Goal: Find contact information: Find contact information

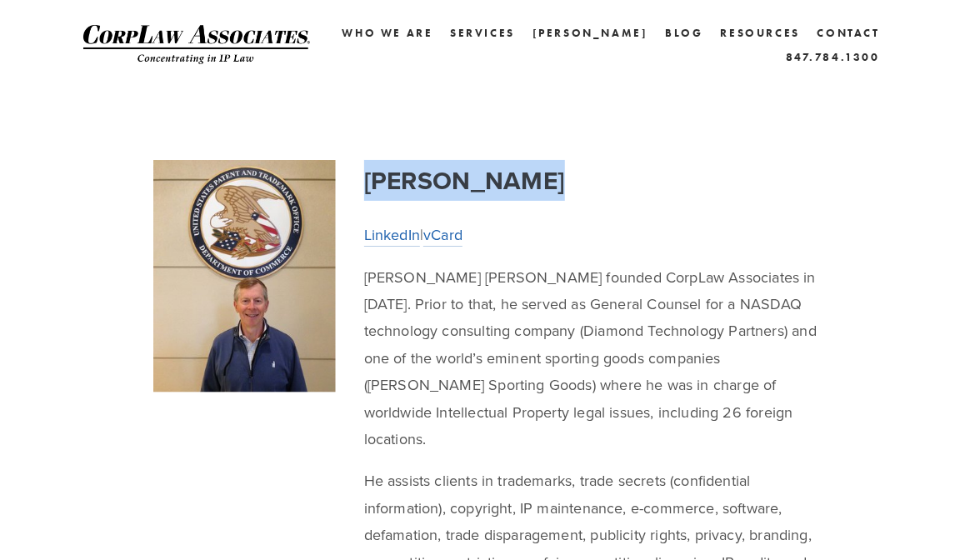
drag, startPoint x: 533, startPoint y: 184, endPoint x: 367, endPoint y: 182, distance: 165.8
click at [367, 182] on h2 "Charlie Brown" at bounding box center [595, 180] width 462 height 41
copy strong "Charlie Brown"
click at [389, 236] on link "LinkedIn" at bounding box center [392, 235] width 56 height 22
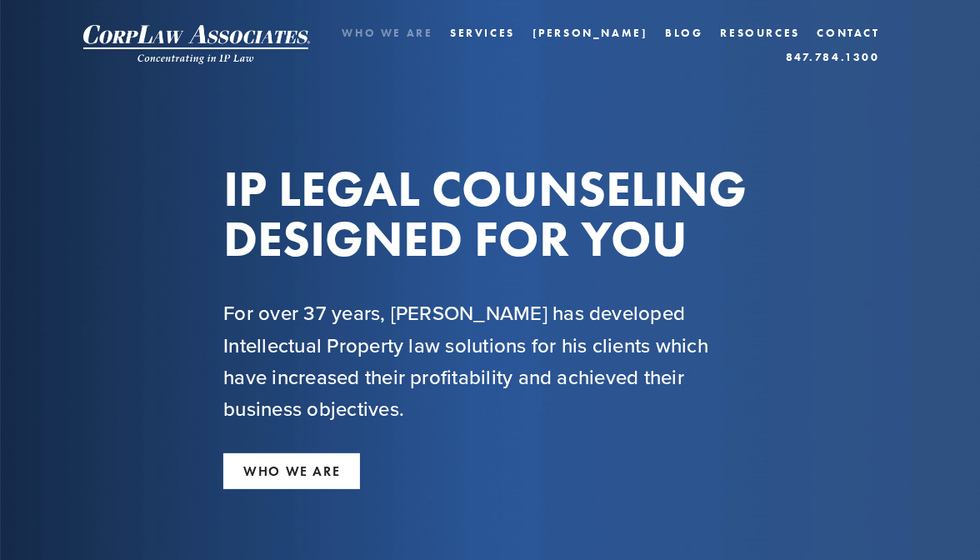
click at [432, 34] on link "Who We Are" at bounding box center [387, 33] width 91 height 24
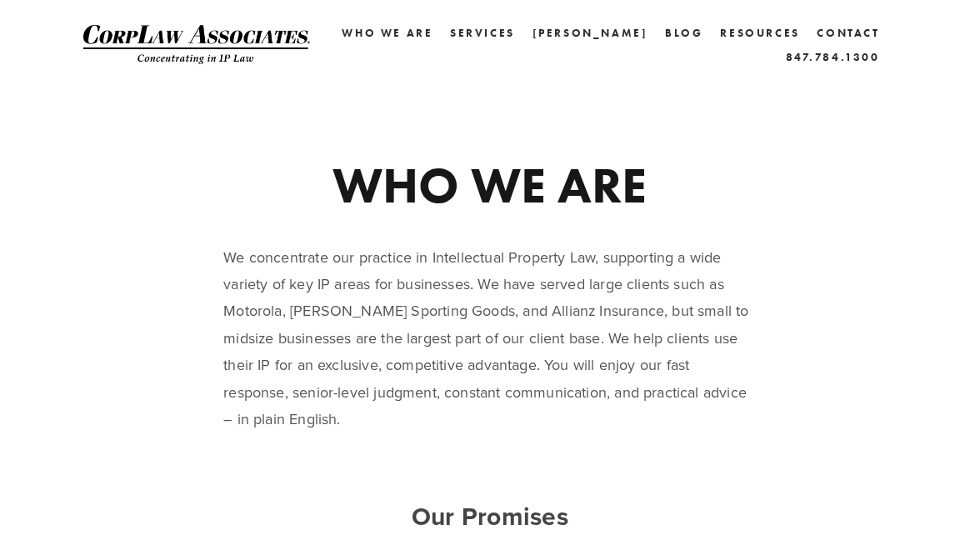
click at [279, 37] on img at bounding box center [196, 44] width 227 height 39
